Goal: Find specific page/section: Find specific page/section

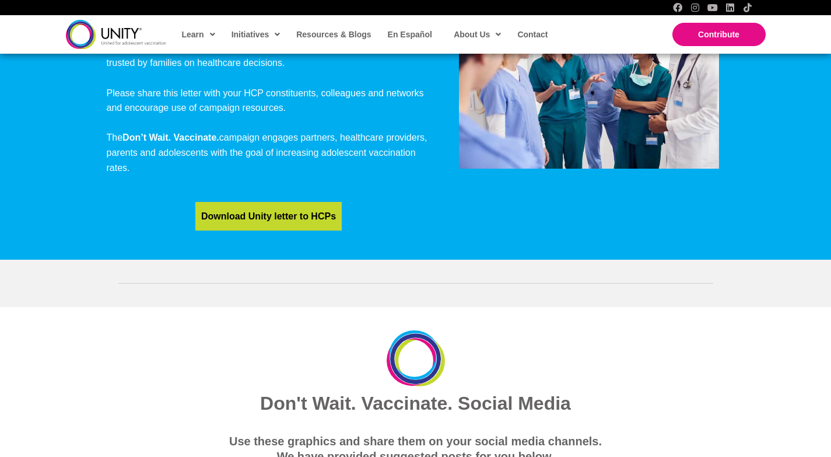
scroll to position [1364, 0]
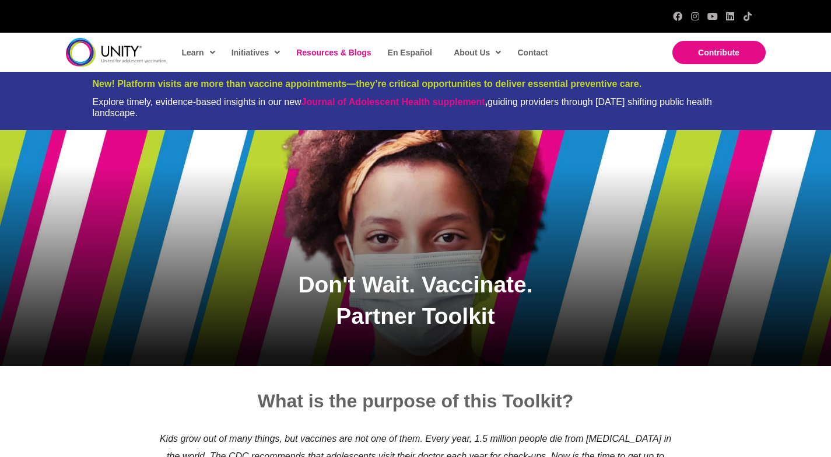
click at [313, 50] on span "Resources & Blogs" at bounding box center [333, 52] width 75 height 9
